Goal: Transaction & Acquisition: Purchase product/service

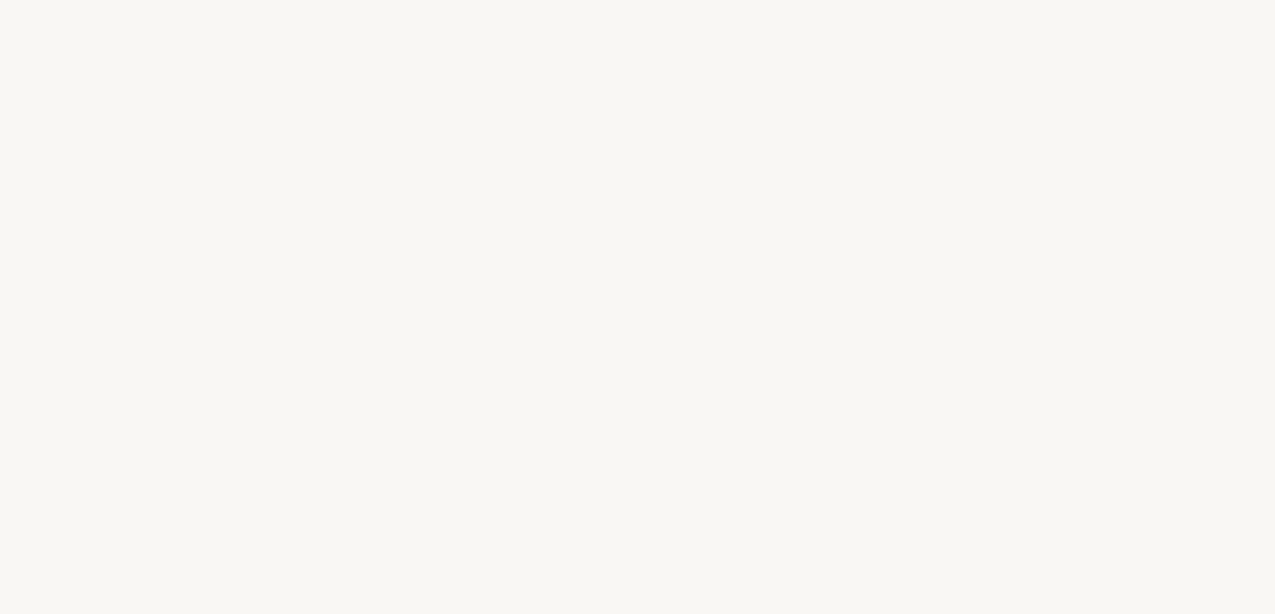
select select "FR"
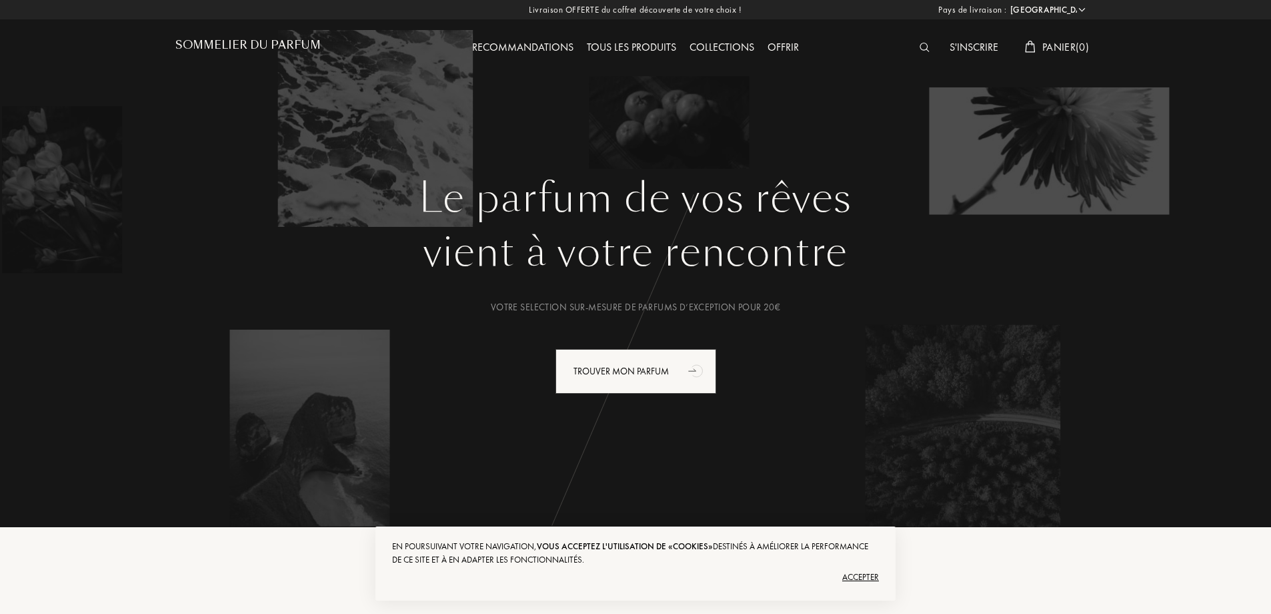
click at [854, 578] on div "Accepter" at bounding box center [635, 576] width 487 height 21
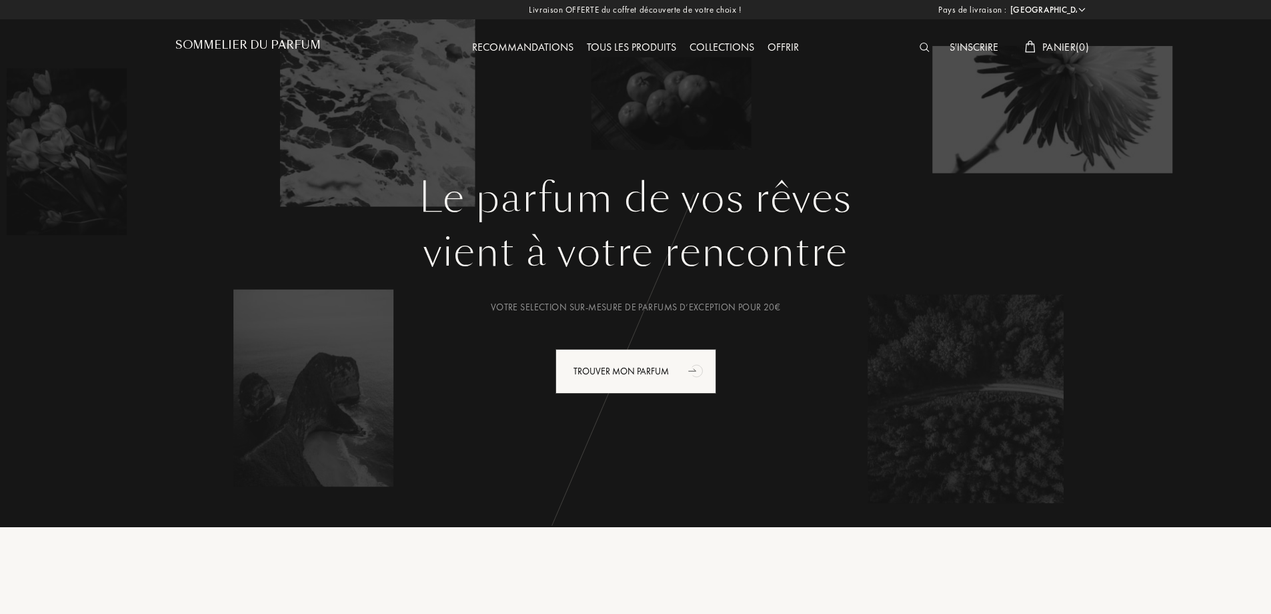
click at [924, 48] on img at bounding box center [925, 47] width 10 height 9
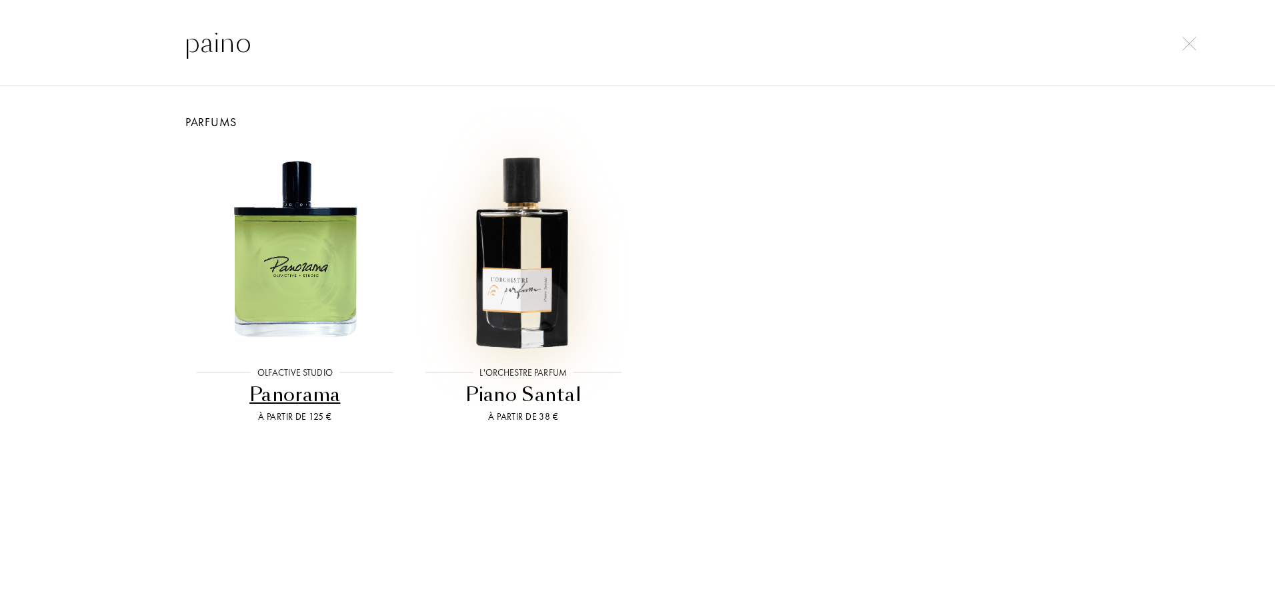
type input "paino"
click at [570, 313] on img at bounding box center [523, 247] width 205 height 205
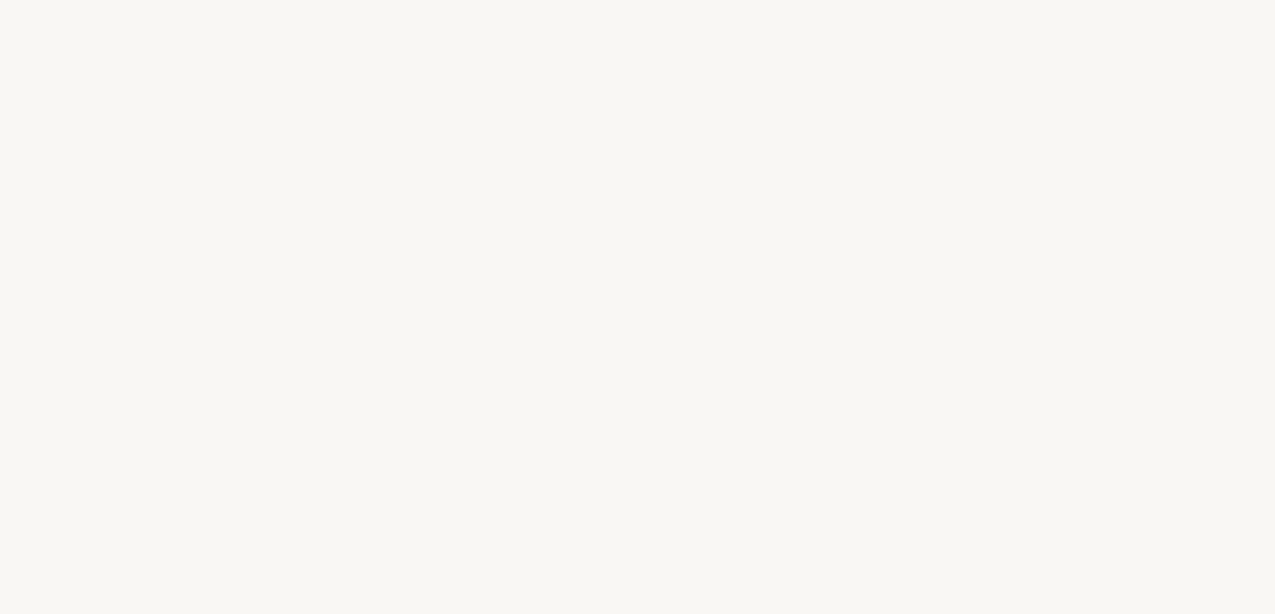
select select "FR"
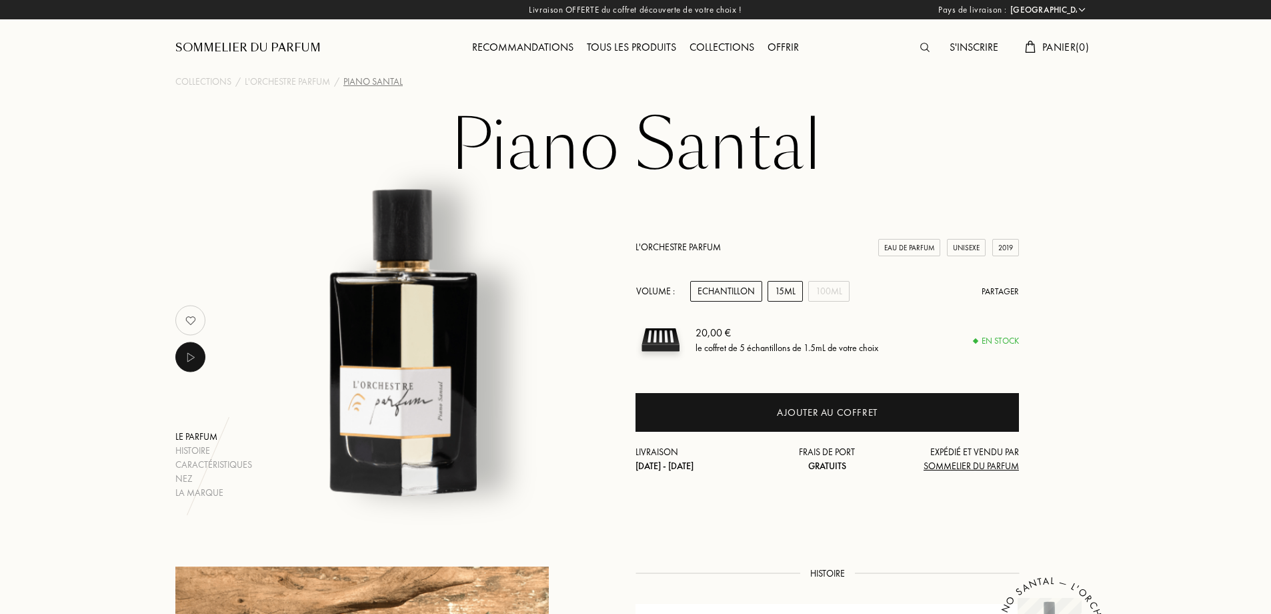
click at [782, 291] on div "15mL" at bounding box center [785, 291] width 35 height 21
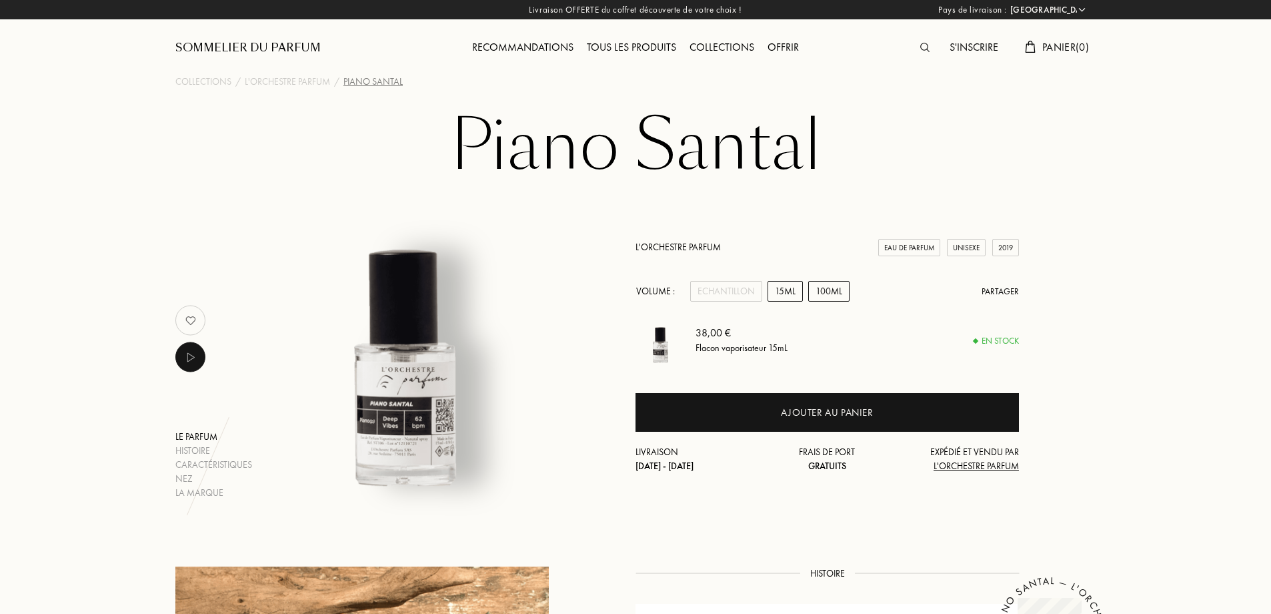
click at [826, 298] on div "100mL" at bounding box center [828, 291] width 41 height 21
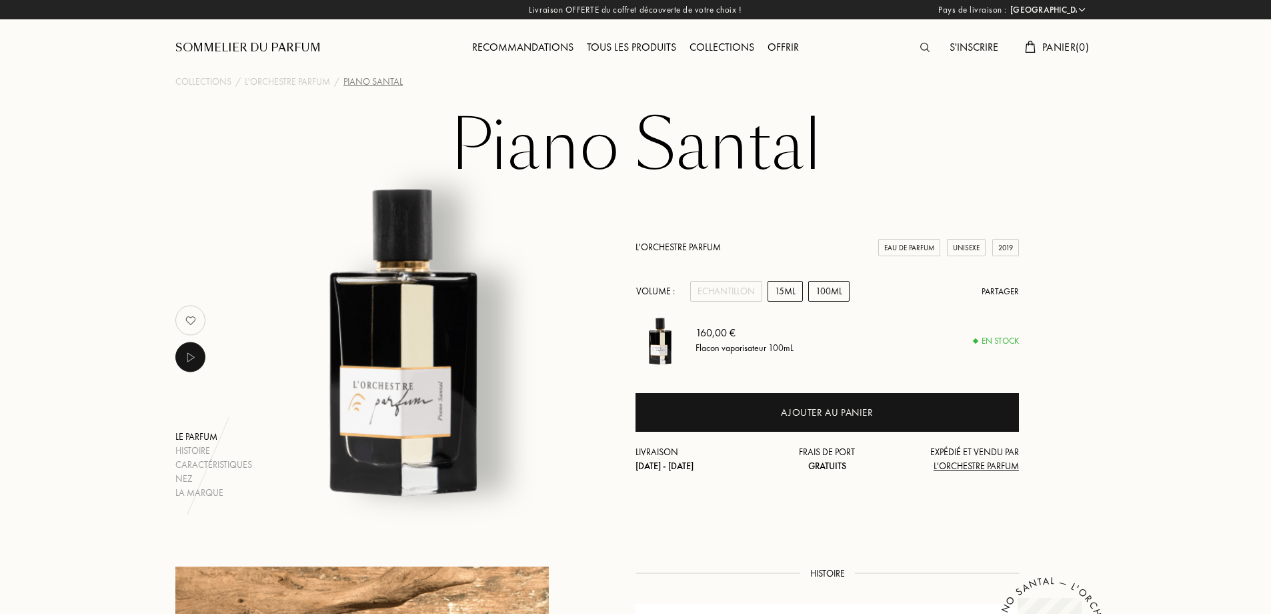
click at [783, 293] on div "15mL" at bounding box center [785, 291] width 35 height 21
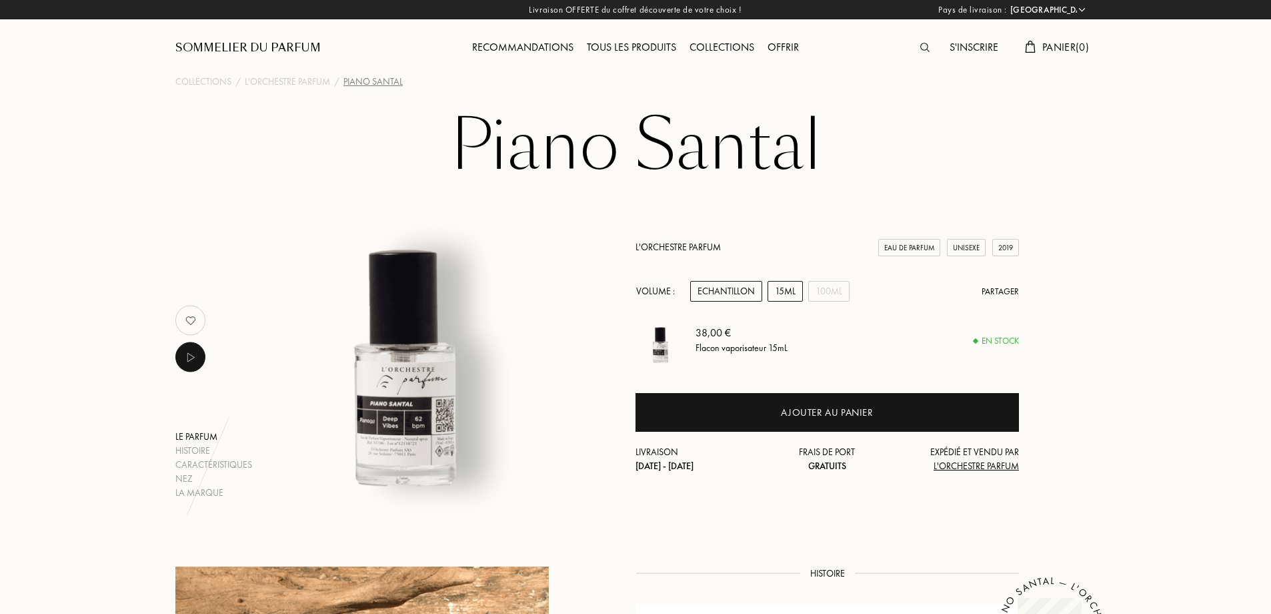
click at [736, 290] on div "Echantillon" at bounding box center [726, 291] width 72 height 21
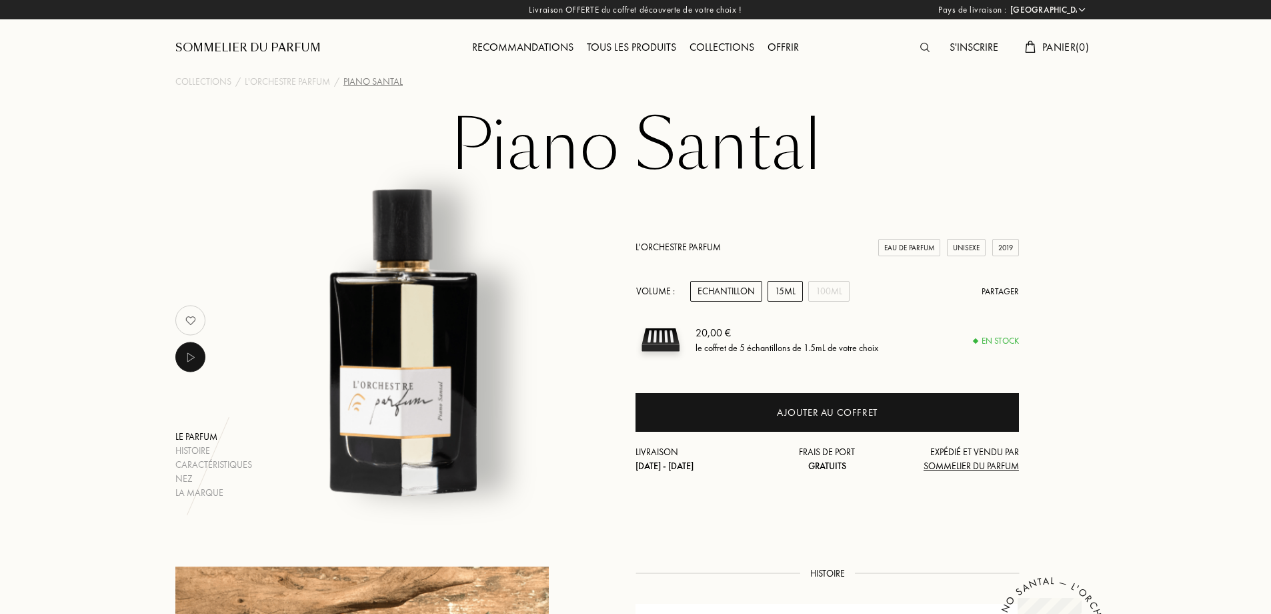
click at [775, 287] on div "15mL" at bounding box center [785, 291] width 35 height 21
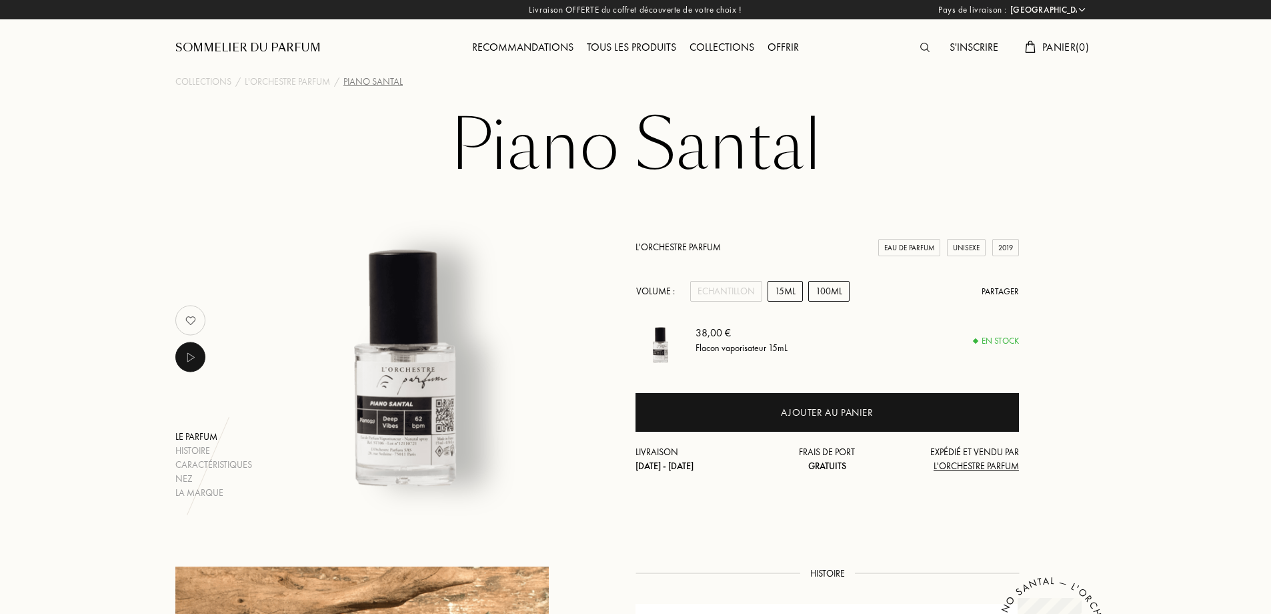
click at [824, 293] on div "100mL" at bounding box center [828, 291] width 41 height 21
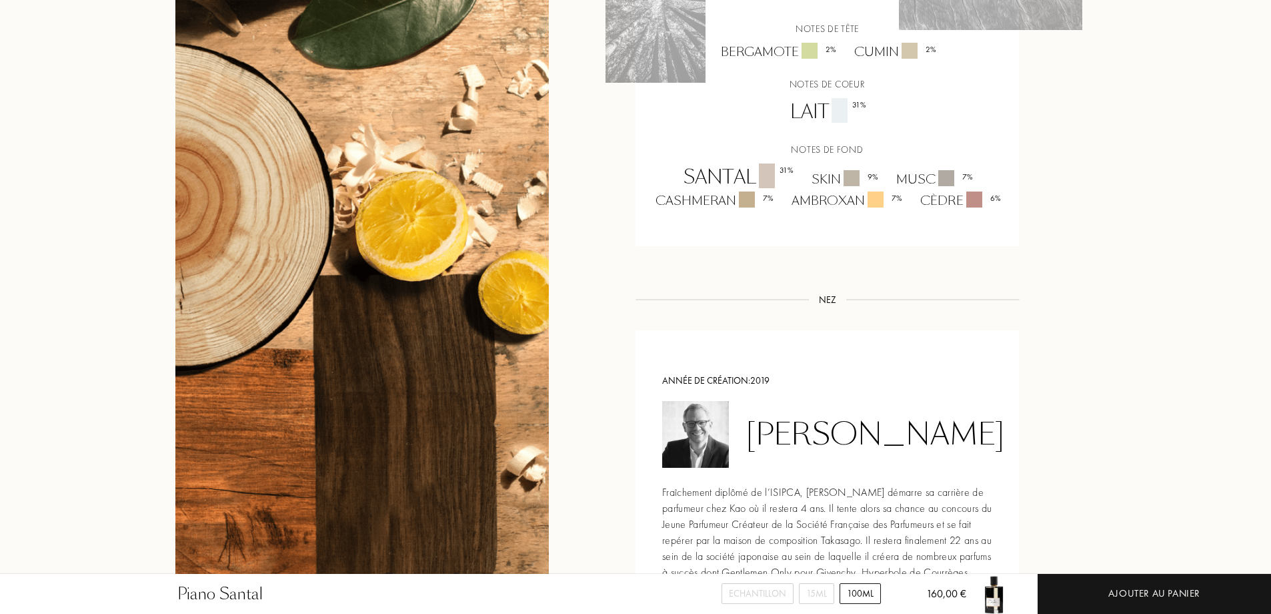
scroll to position [1334, 0]
